Goal: Information Seeking & Learning: Learn about a topic

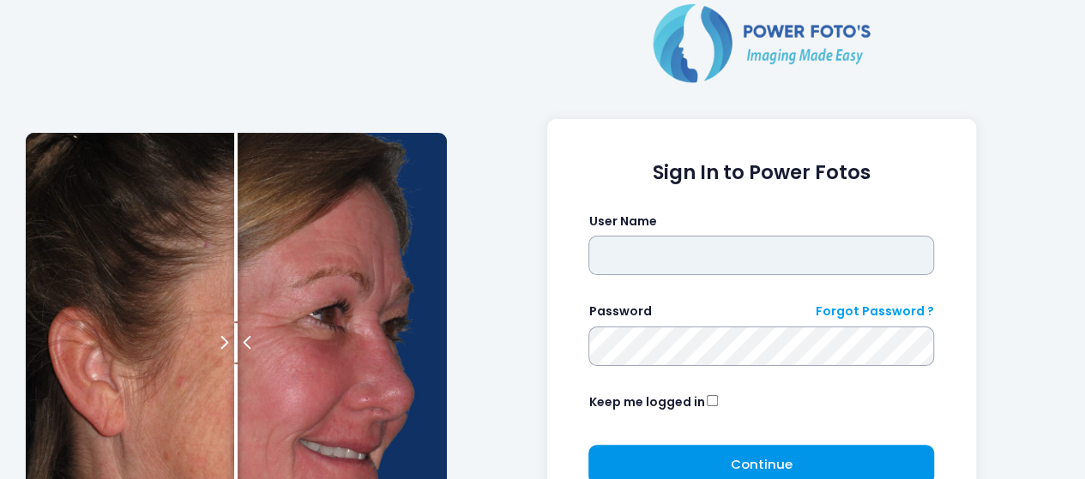
type input "*****"
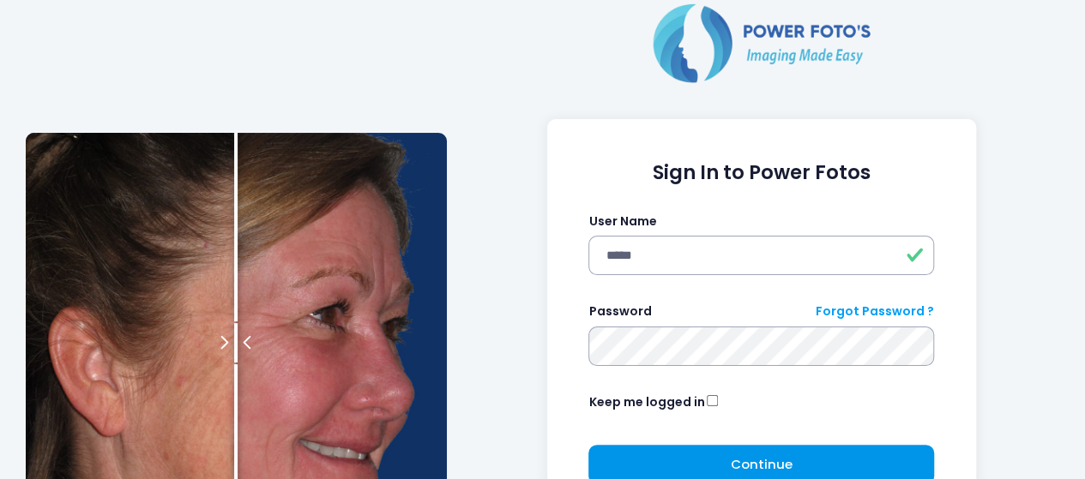
click at [790, 478] on button "Continue Please wait..." at bounding box center [761, 464] width 346 height 39
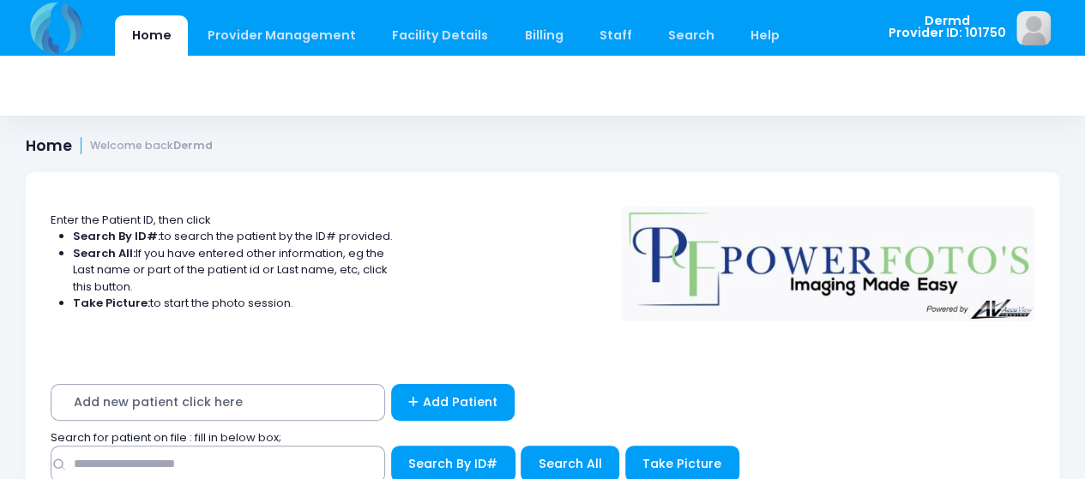
scroll to position [106, 0]
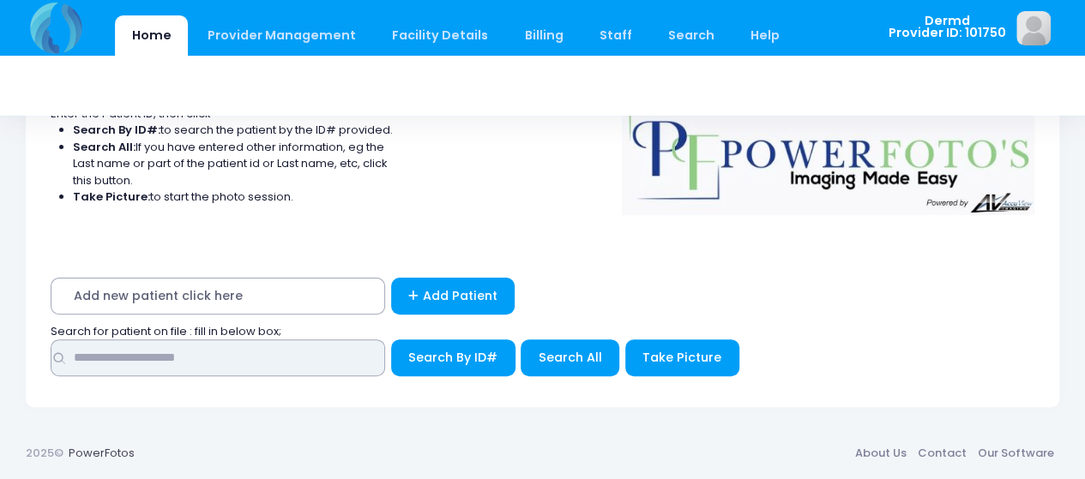
click at [215, 360] on input "text" at bounding box center [218, 358] width 335 height 37
type input "******"
click at [391, 340] on button "Search By ID#" at bounding box center [453, 358] width 124 height 37
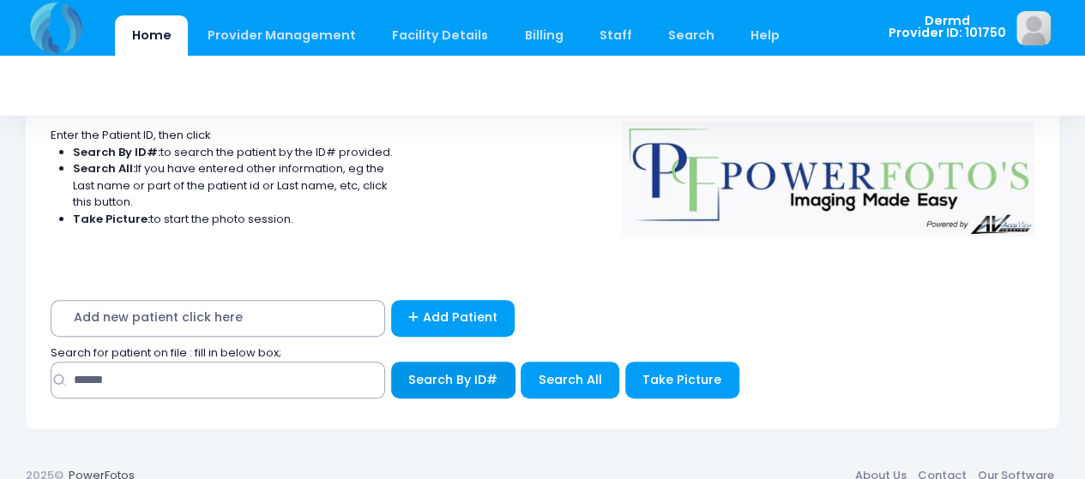
scroll to position [139, 0]
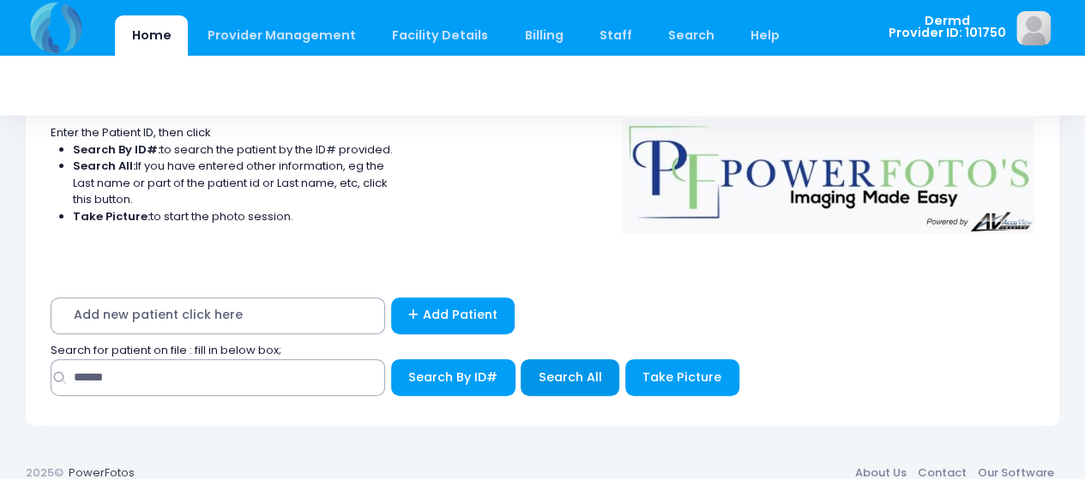
click at [580, 375] on span "Search All" at bounding box center [570, 377] width 63 height 17
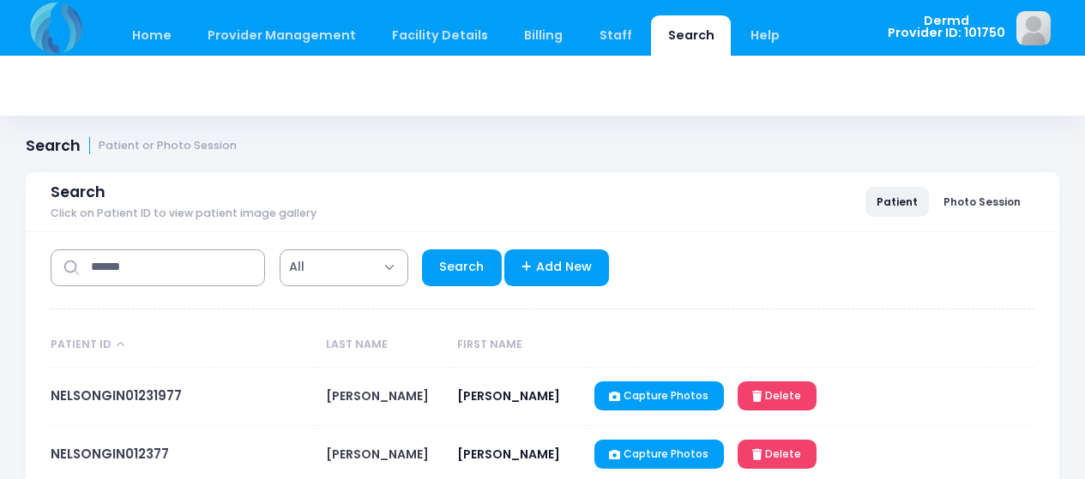
select select "***"
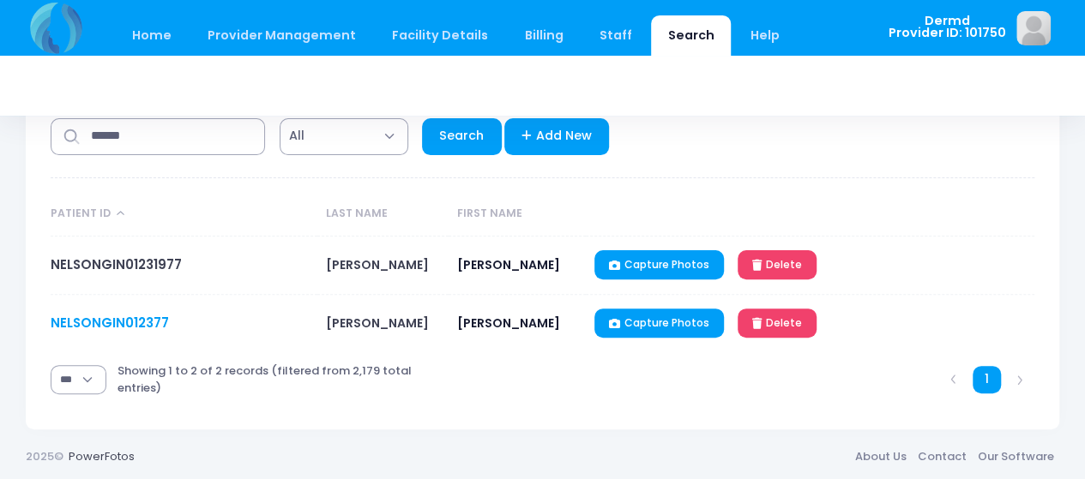
click at [122, 317] on link "NELSONGIN012377" at bounding box center [110, 323] width 118 height 18
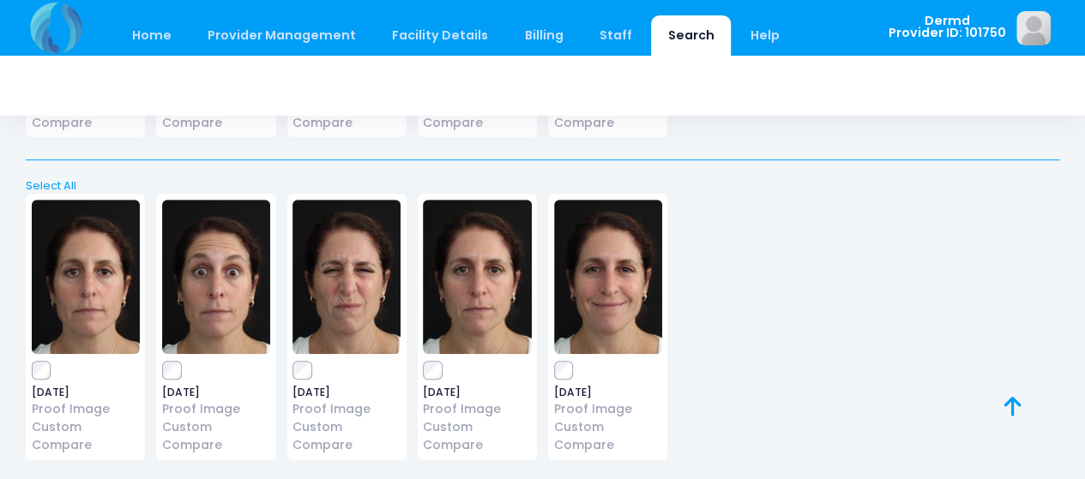
scroll to position [10291, 0]
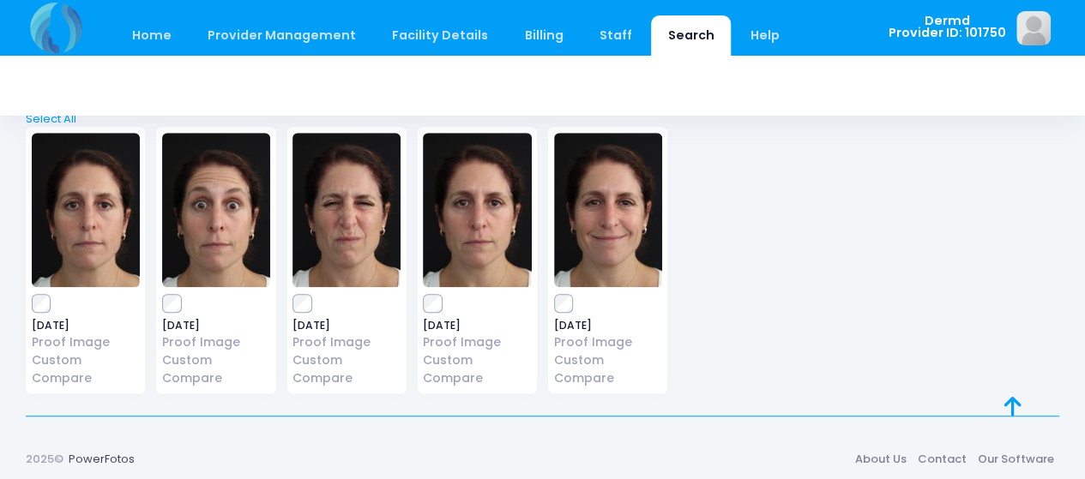
click at [106, 227] on img at bounding box center [86, 210] width 108 height 154
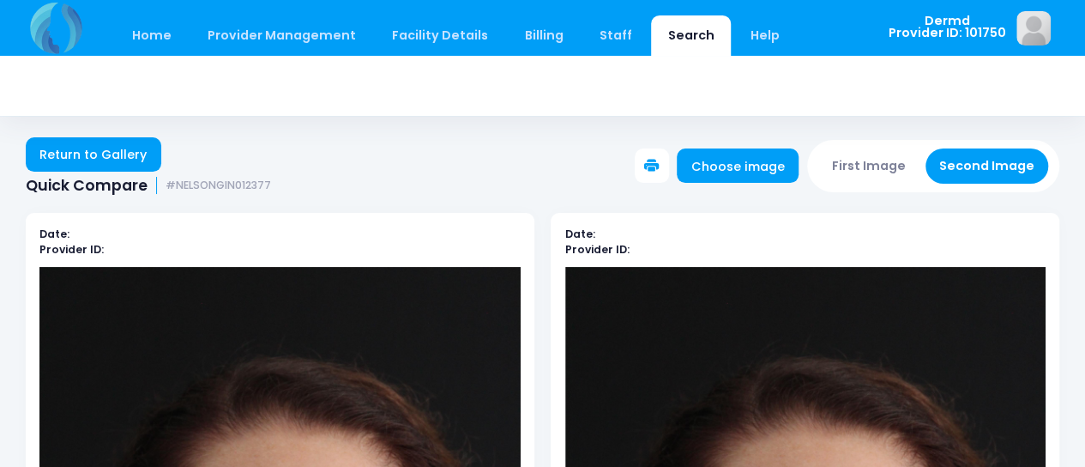
click at [857, 158] on button "First Image" at bounding box center [869, 165] width 102 height 35
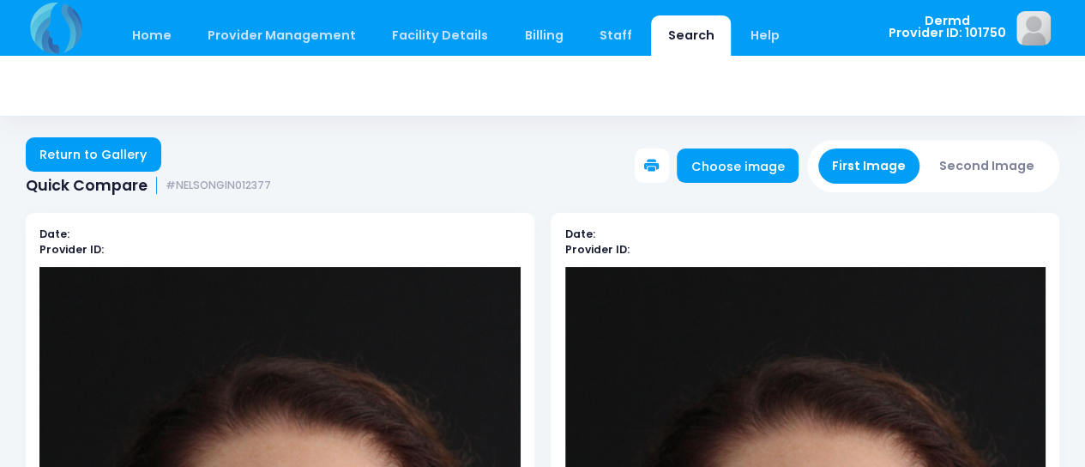
click at [992, 151] on button "Second Image" at bounding box center [987, 165] width 124 height 35
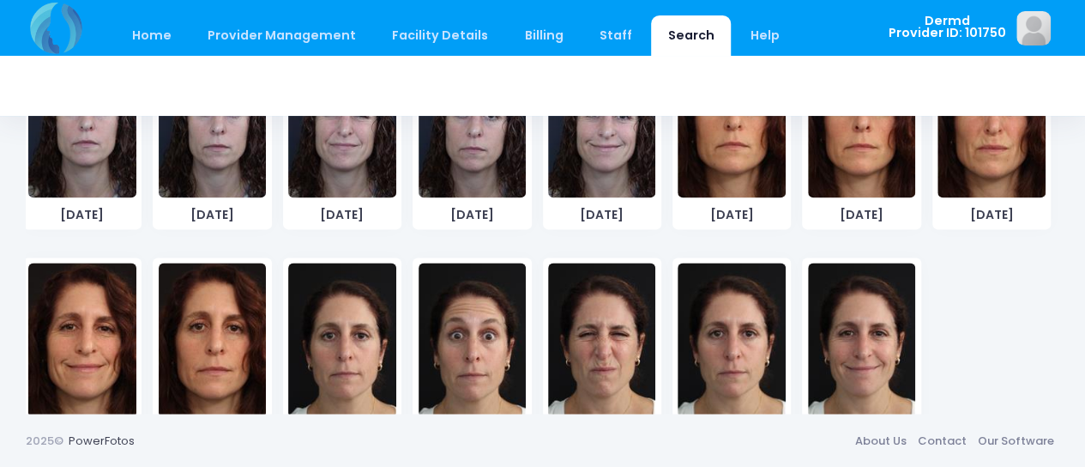
scroll to position [3758, 0]
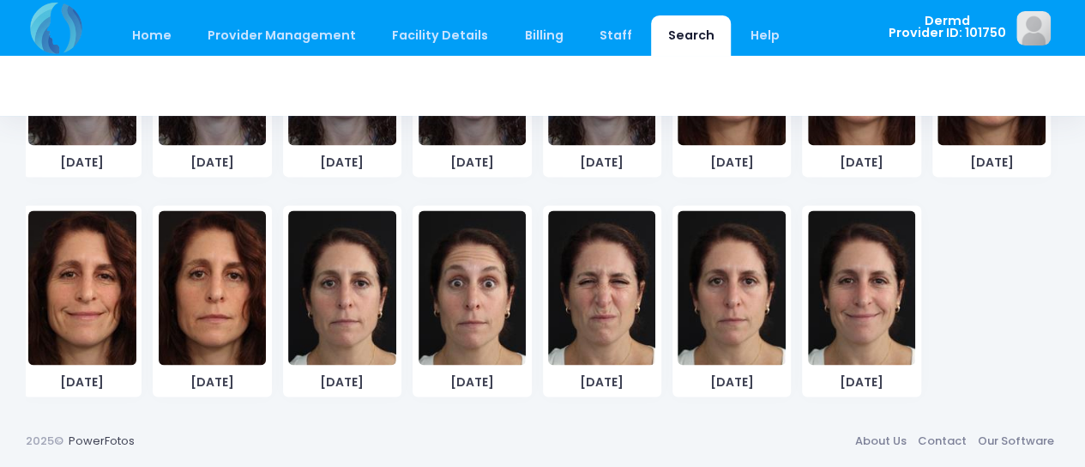
click at [576, 296] on img at bounding box center [601, 287] width 107 height 154
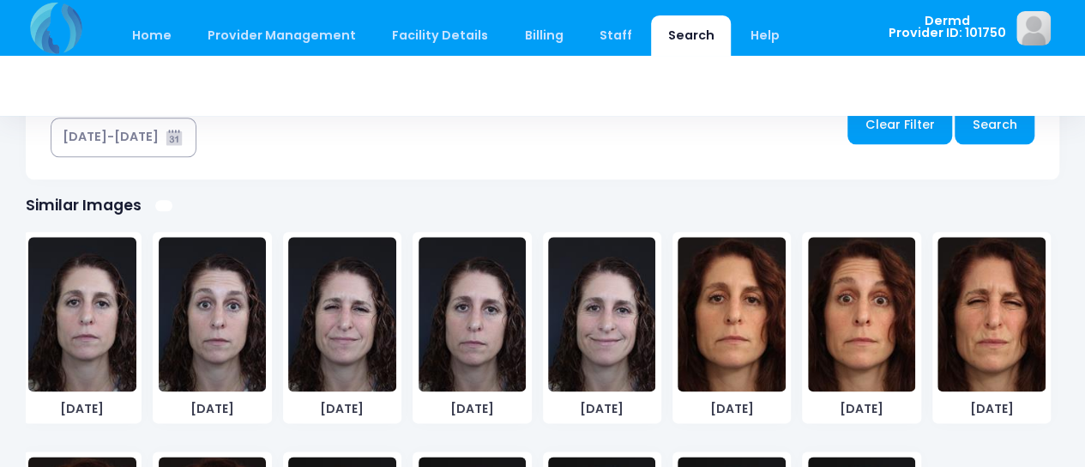
scroll to position [1156, 0]
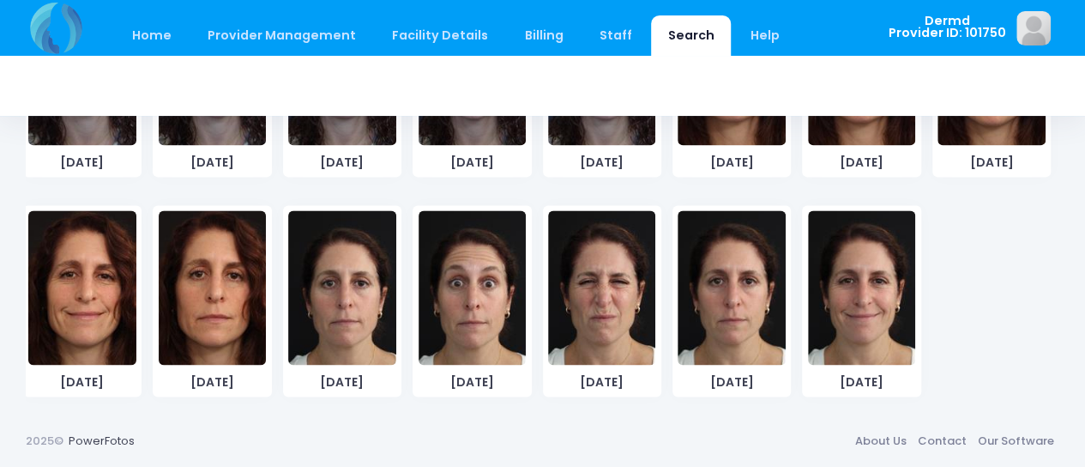
click at [498, 311] on img at bounding box center [472, 287] width 107 height 154
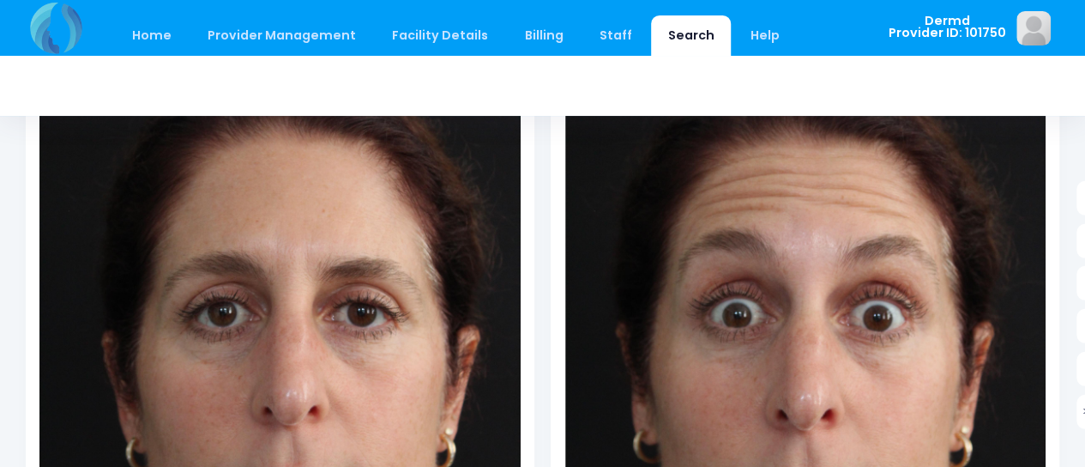
scroll to position [0, 0]
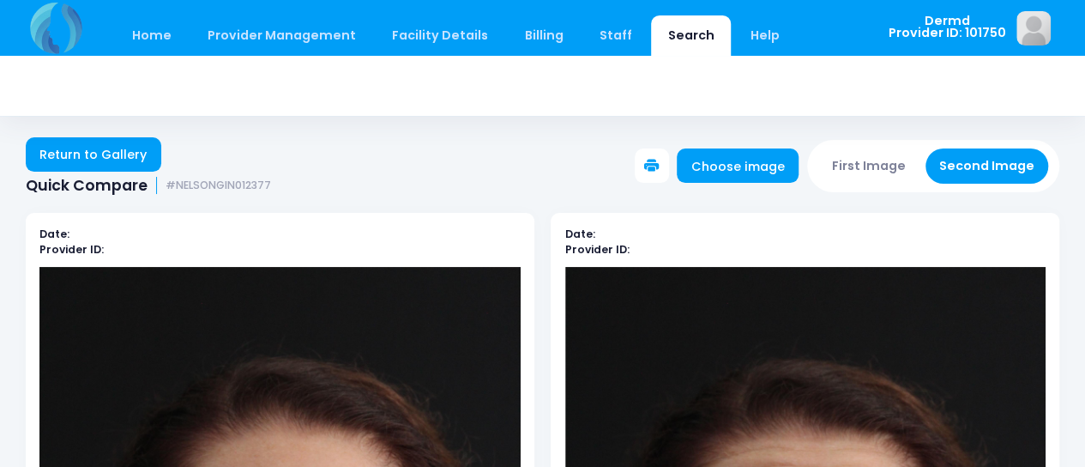
click at [667, 39] on link "Search" at bounding box center [691, 35] width 80 height 40
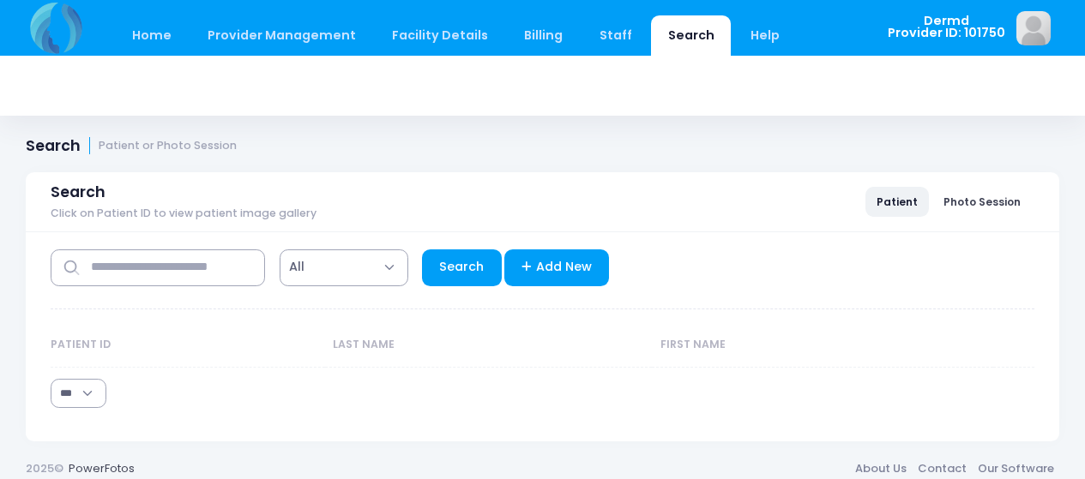
select select "***"
